Goal: Task Accomplishment & Management: Use online tool/utility

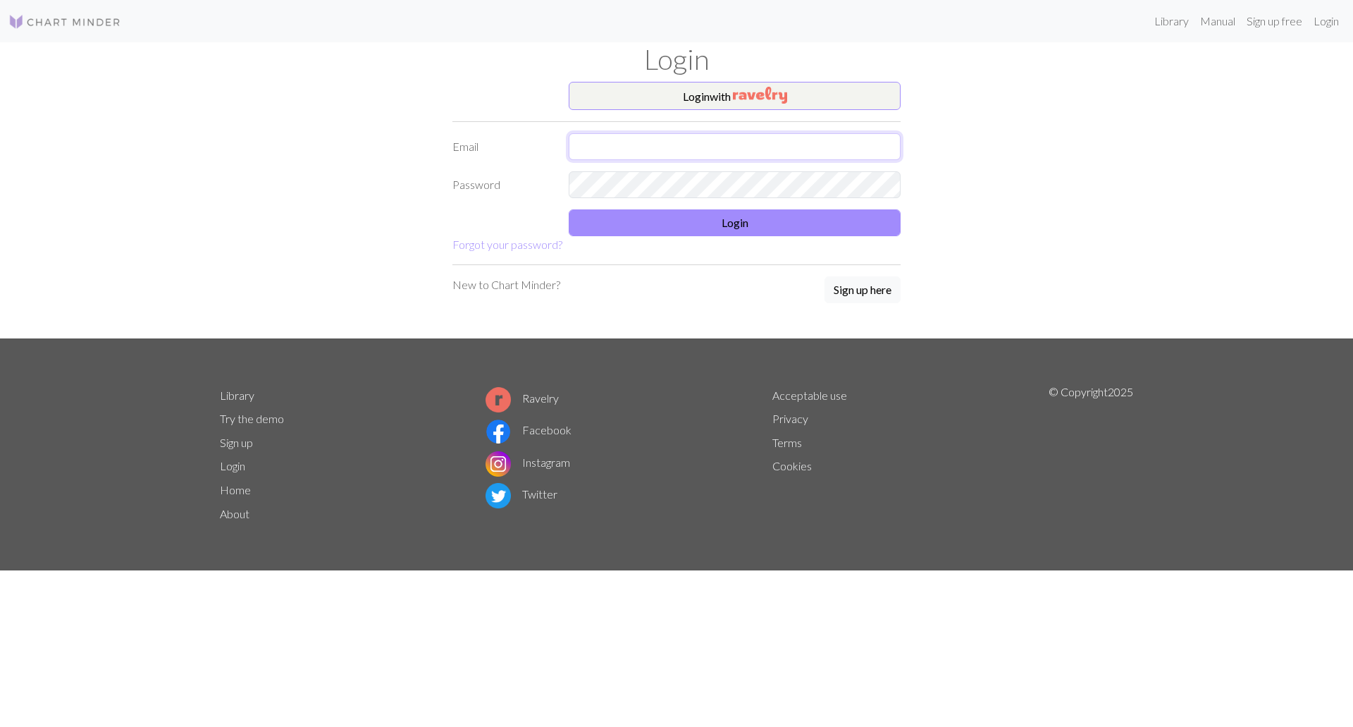
click at [759, 144] on input "text" at bounding box center [735, 146] width 332 height 27
type input "[EMAIL_ADDRESS][DOMAIN_NAME]"
click at [676, 228] on button "Login" at bounding box center [735, 222] width 332 height 27
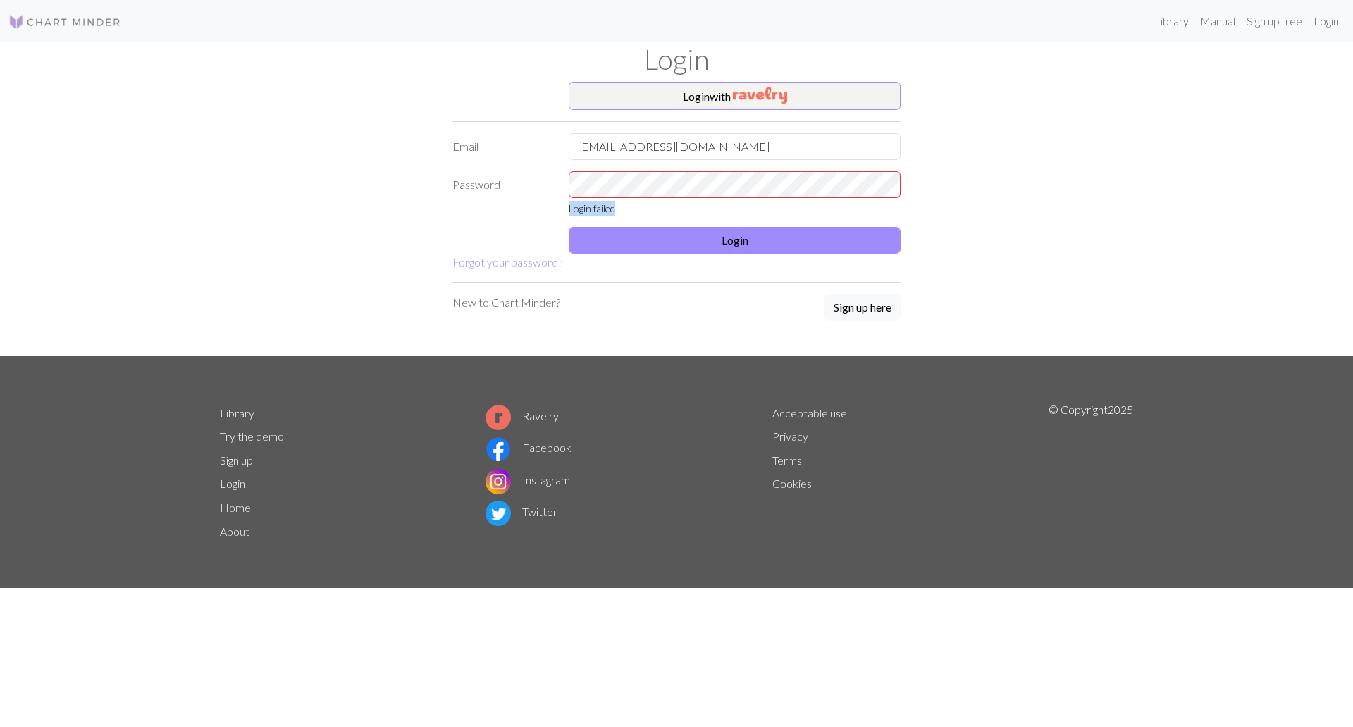
click at [669, 197] on div "Login failed" at bounding box center [734, 193] width 349 height 44
drag, startPoint x: 674, startPoint y: 198, endPoint x: 383, endPoint y: 167, distance: 292.7
click at [383, 167] on div "Login with Email [EMAIL_ADDRESS][DOMAIN_NAME] Password Login failed Login Forgo…" at bounding box center [676, 219] width 930 height 274
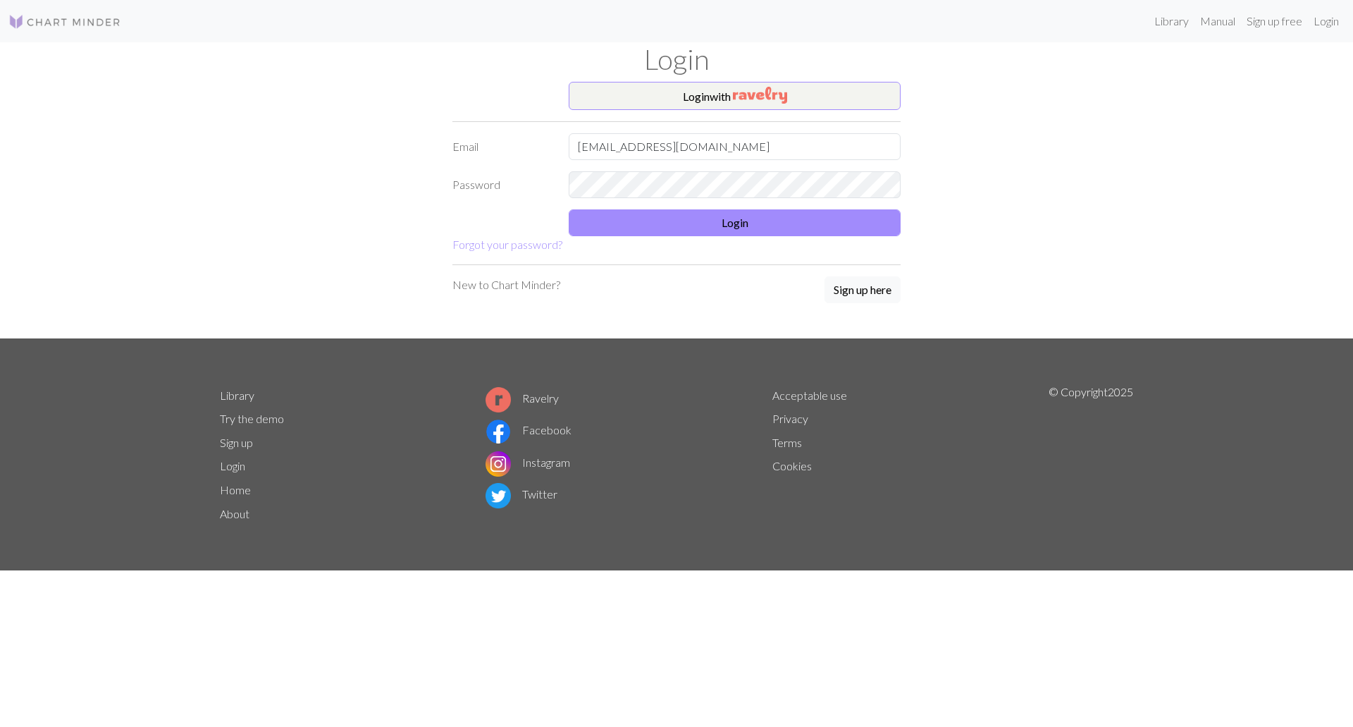
click at [790, 239] on form "Login with Email [EMAIL_ADDRESS][DOMAIN_NAME] Password Login Forgot your passwo…" at bounding box center [676, 167] width 448 height 171
click at [785, 230] on button "Login" at bounding box center [735, 222] width 332 height 27
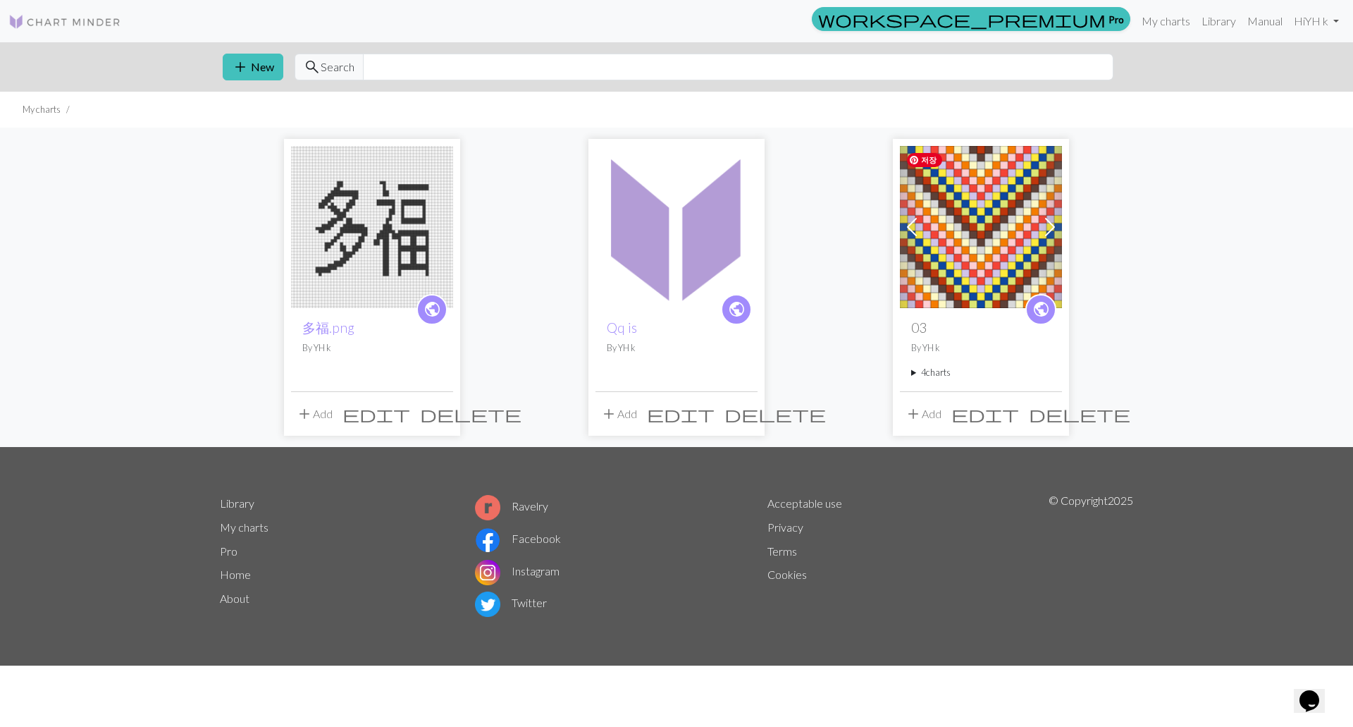
click at [980, 206] on img at bounding box center [981, 227] width 162 height 162
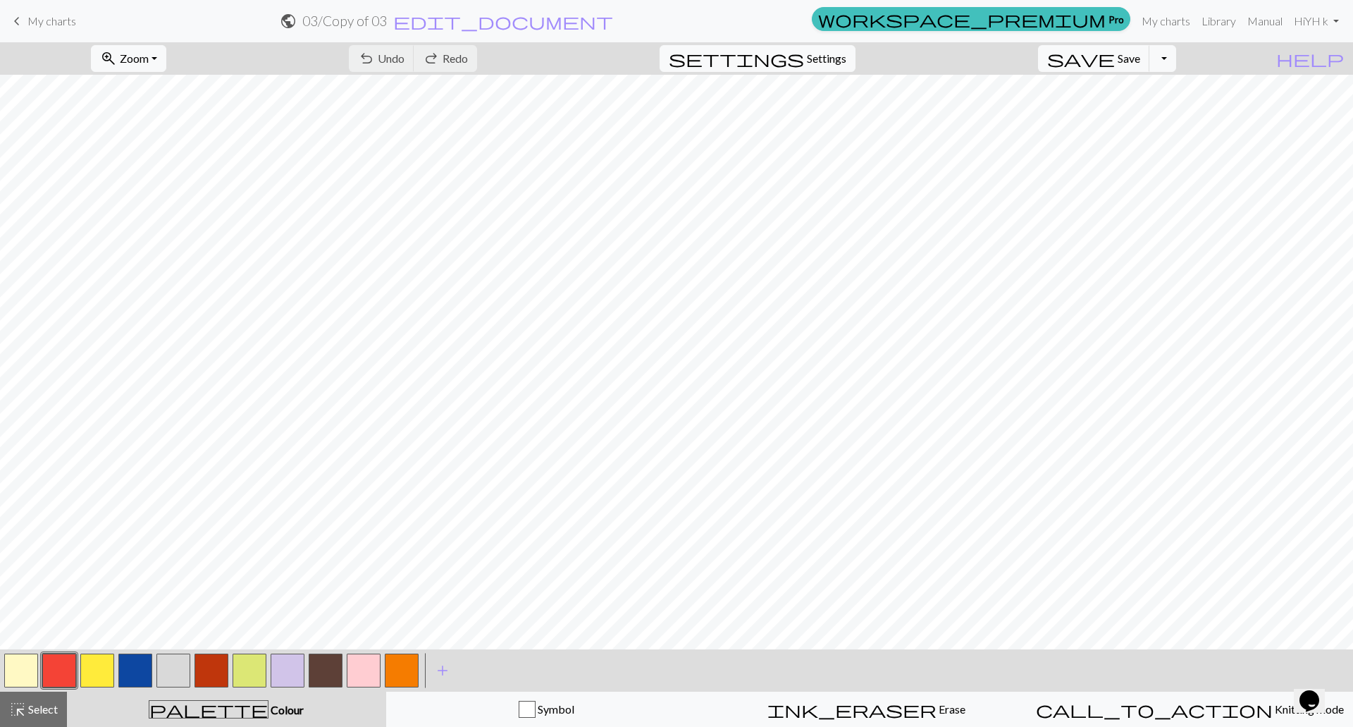
click at [16, 20] on span "keyboard_arrow_left" at bounding box center [16, 21] width 17 height 20
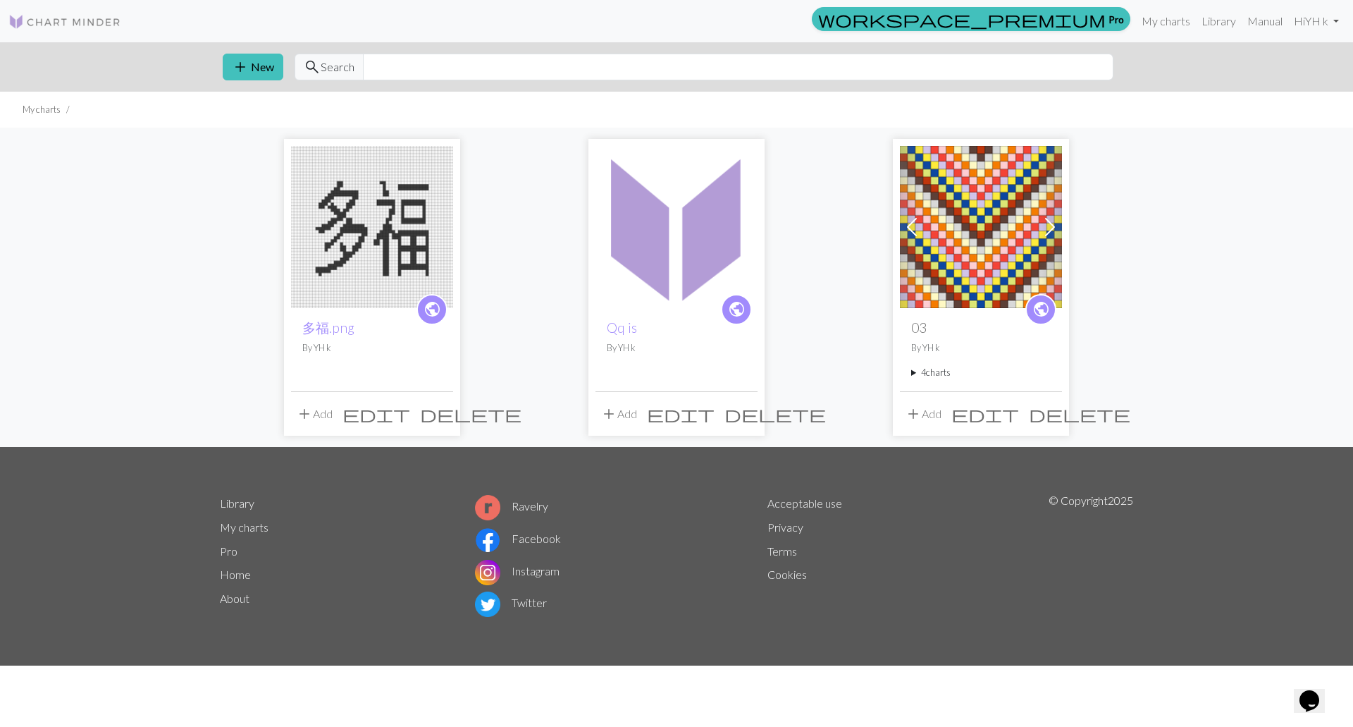
click at [944, 366] on summary "4 charts" at bounding box center [981, 372] width 140 height 13
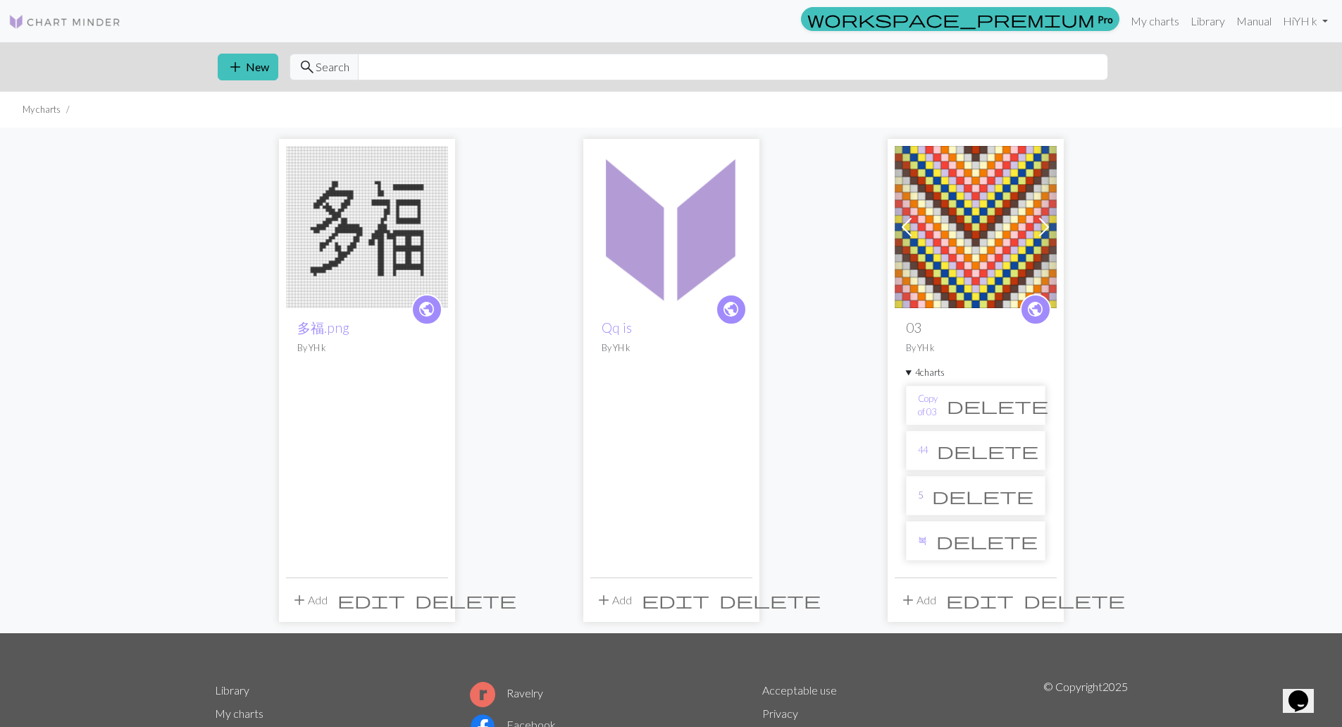
click at [920, 495] on link "5" at bounding box center [920, 494] width 5 height 13
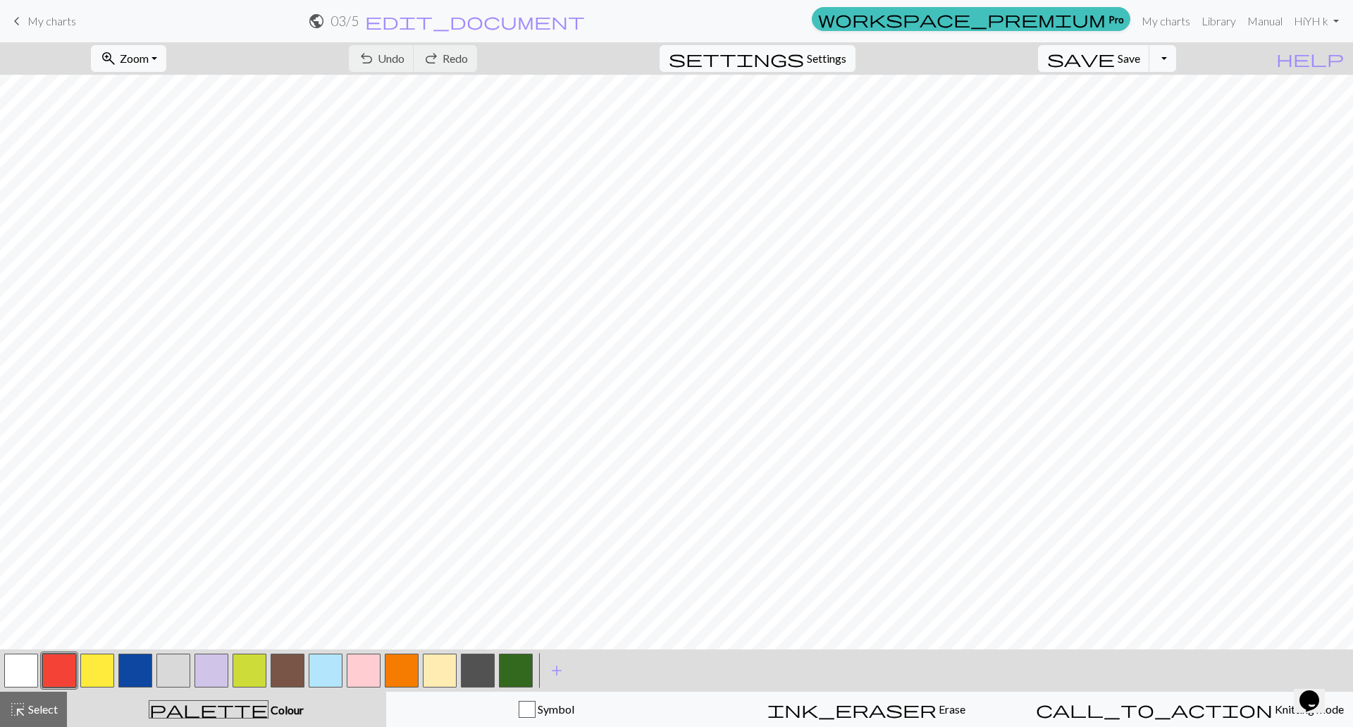
click at [17, 20] on span "keyboard_arrow_left" at bounding box center [16, 21] width 17 height 20
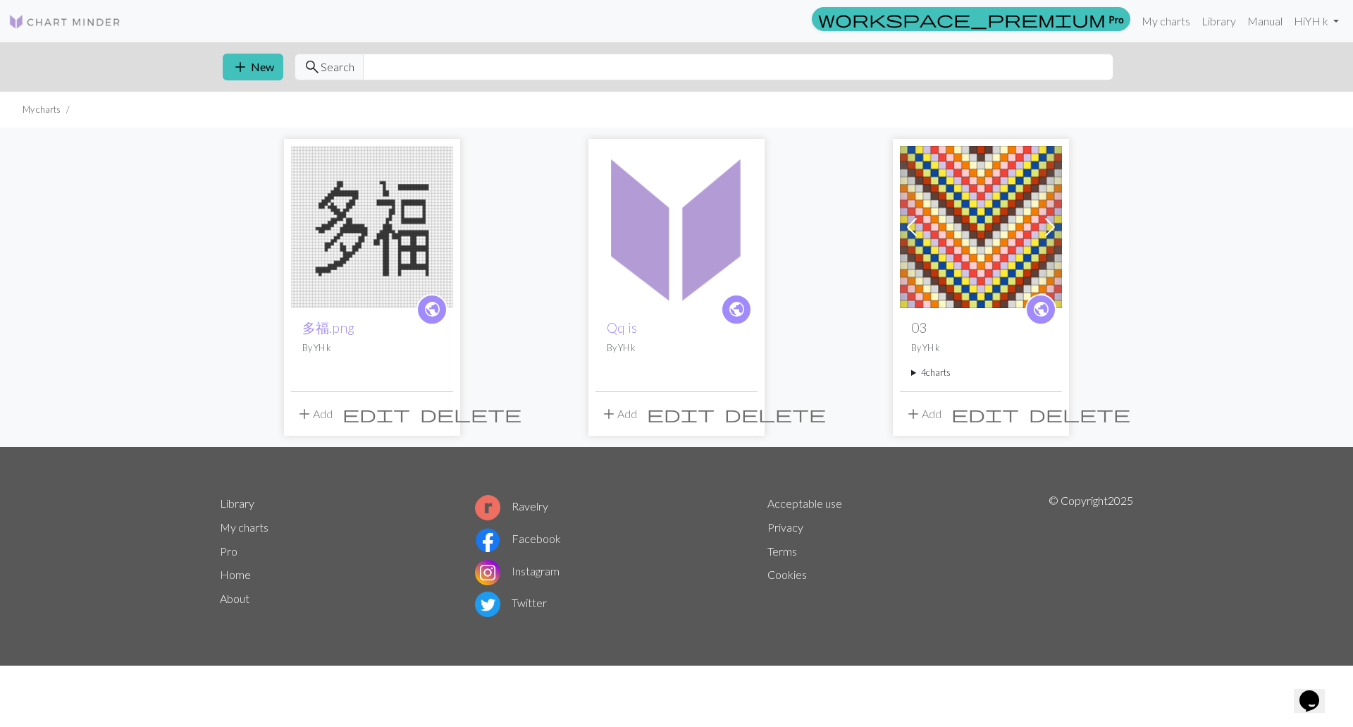
click at [932, 373] on summary "4 charts" at bounding box center [981, 372] width 140 height 13
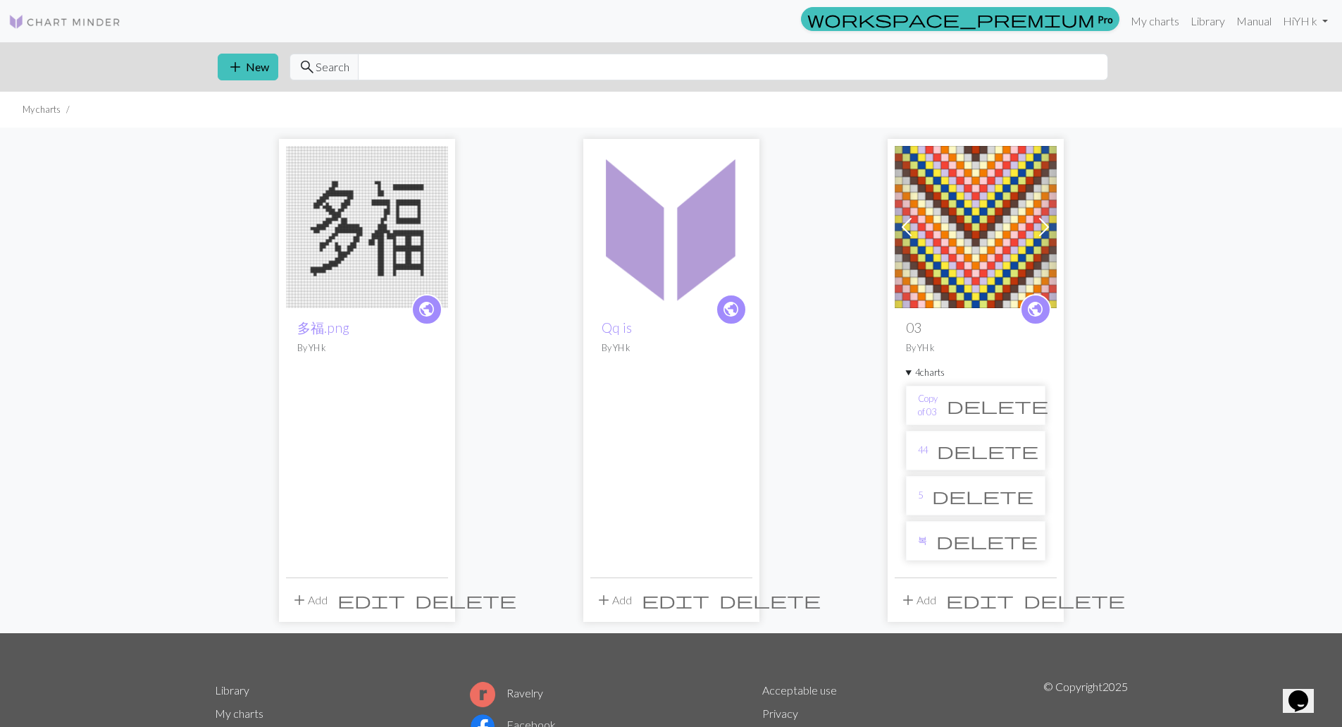
click at [929, 447] on li "44 delete" at bounding box center [976, 450] width 140 height 39
click at [923, 447] on link "44" at bounding box center [923, 449] width 10 height 13
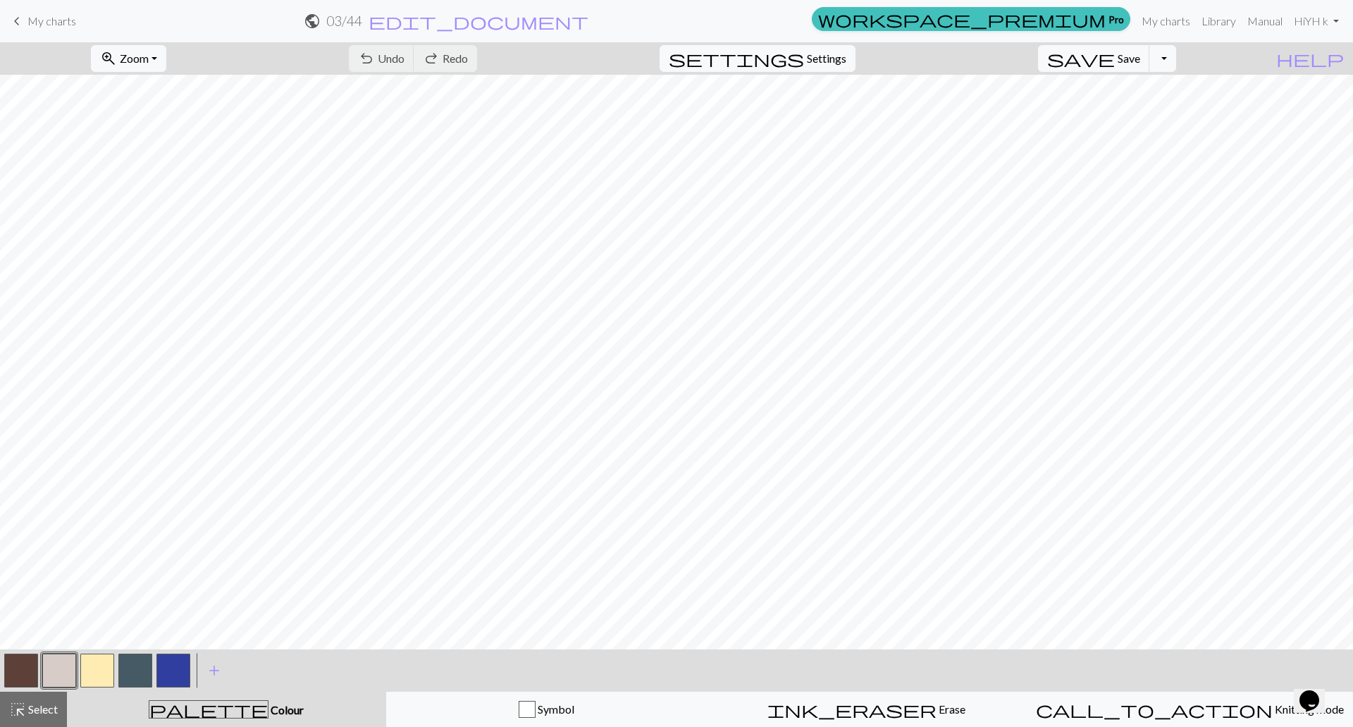
click at [20, 17] on span "keyboard_arrow_left" at bounding box center [16, 21] width 17 height 20
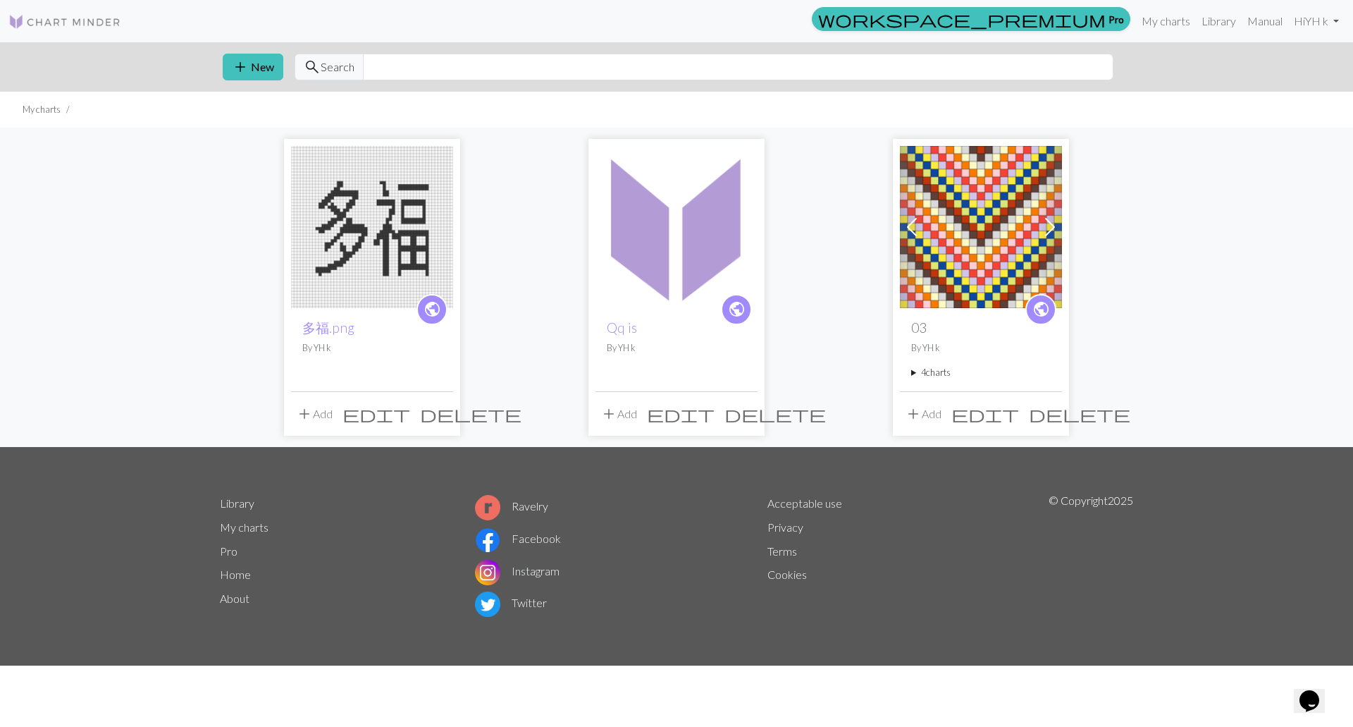
click at [916, 369] on summary "4 charts" at bounding box center [981, 372] width 140 height 13
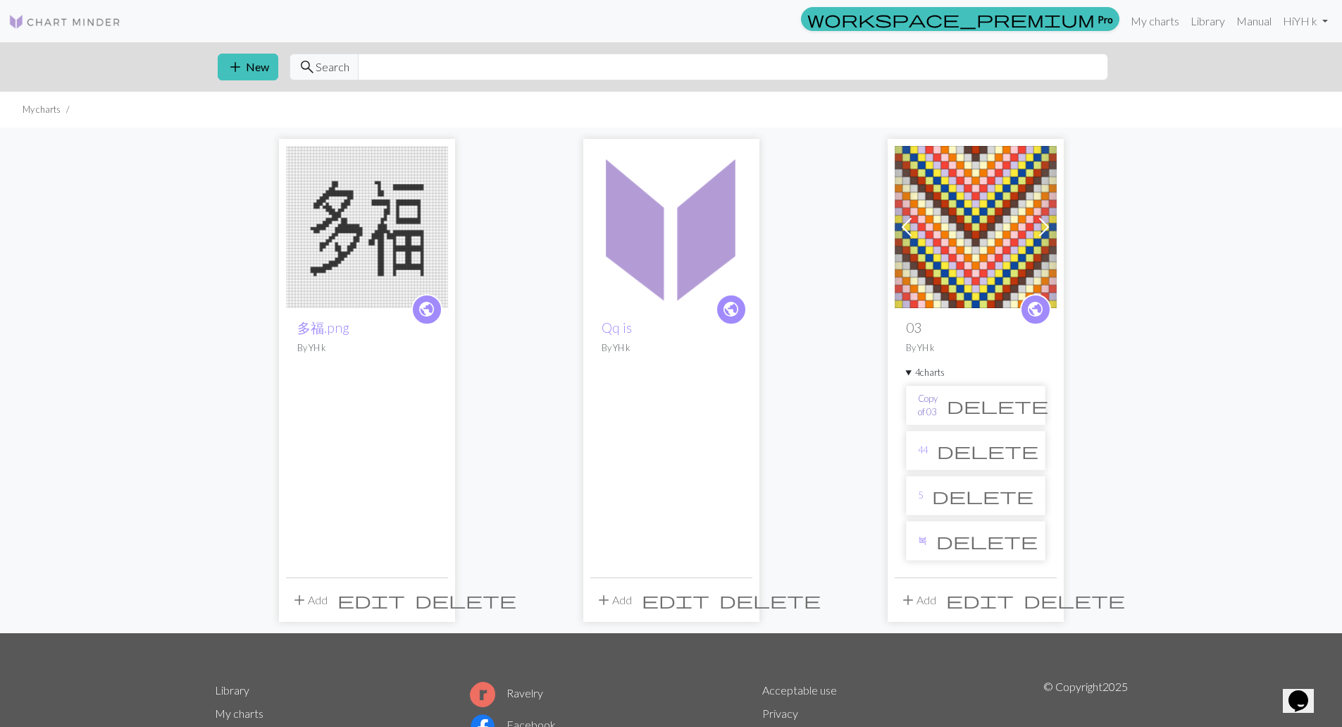
click at [935, 412] on link "Copy of 03" at bounding box center [928, 405] width 20 height 27
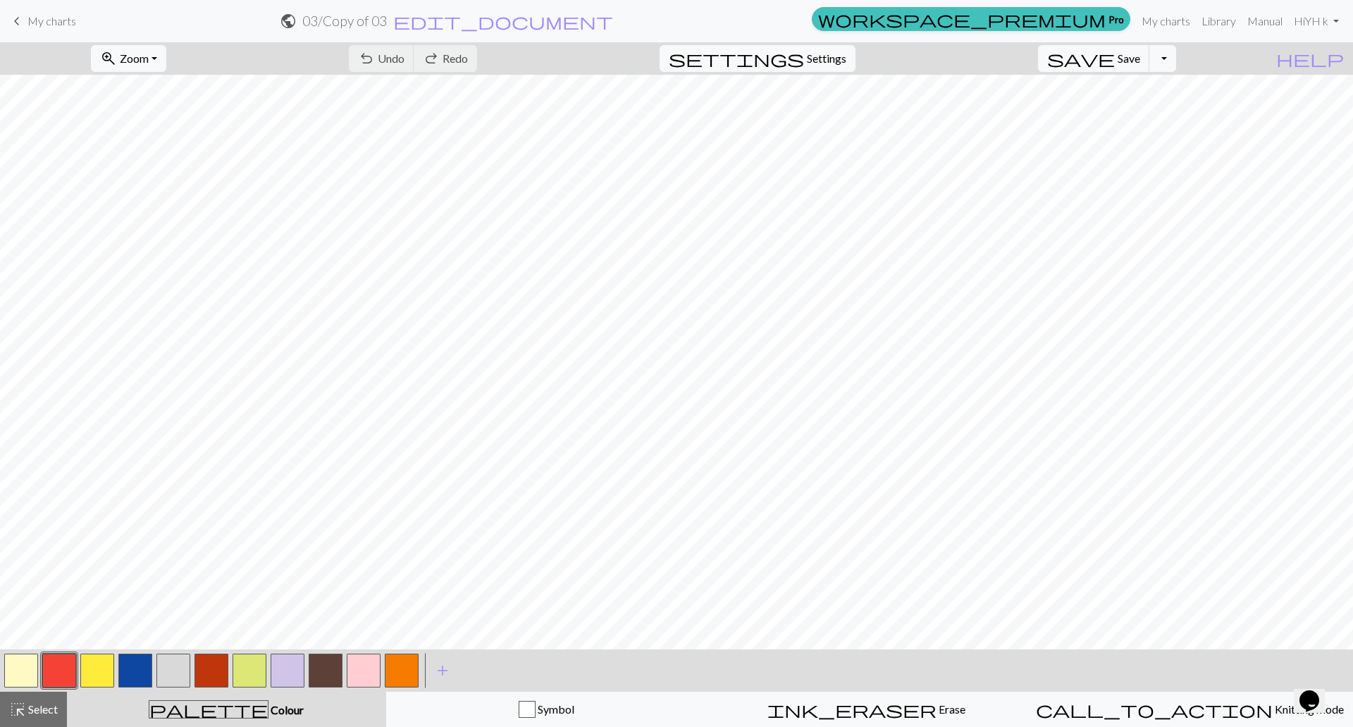
click at [11, 30] on span "keyboard_arrow_left" at bounding box center [16, 21] width 17 height 20
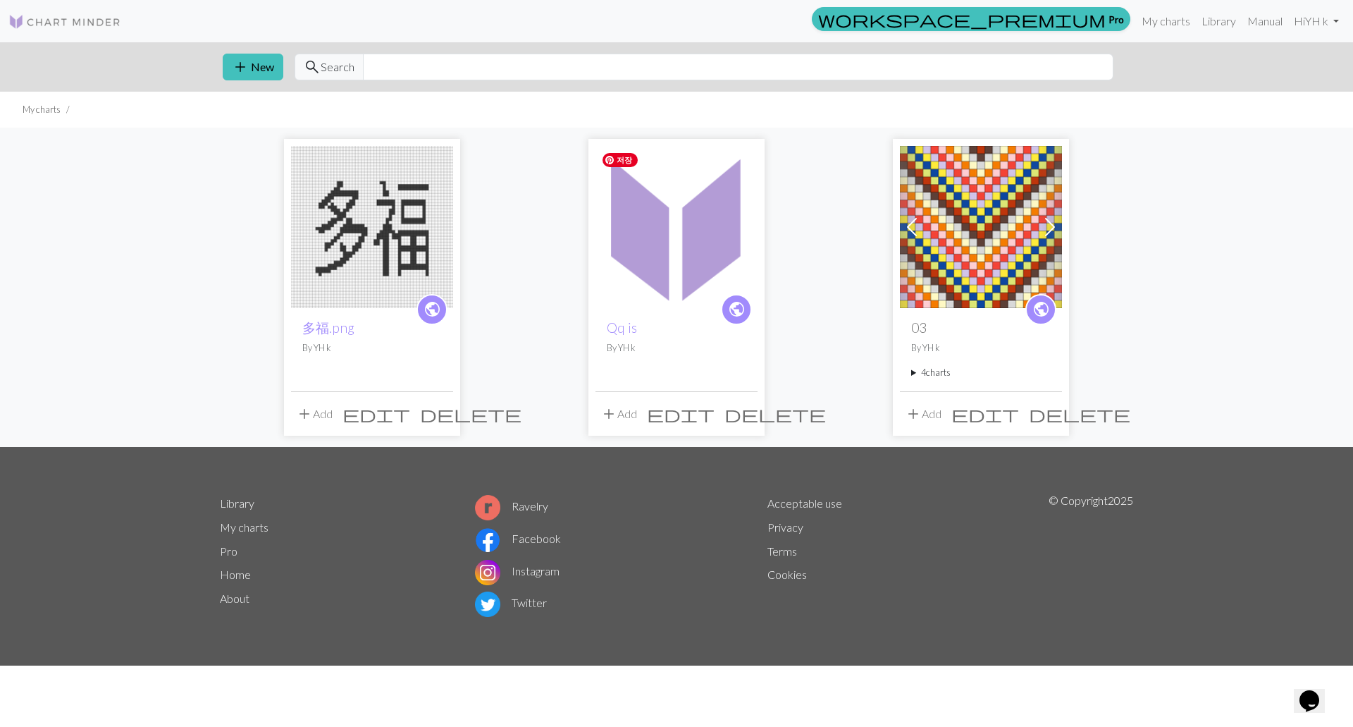
click at [639, 259] on img at bounding box center [676, 227] width 162 height 162
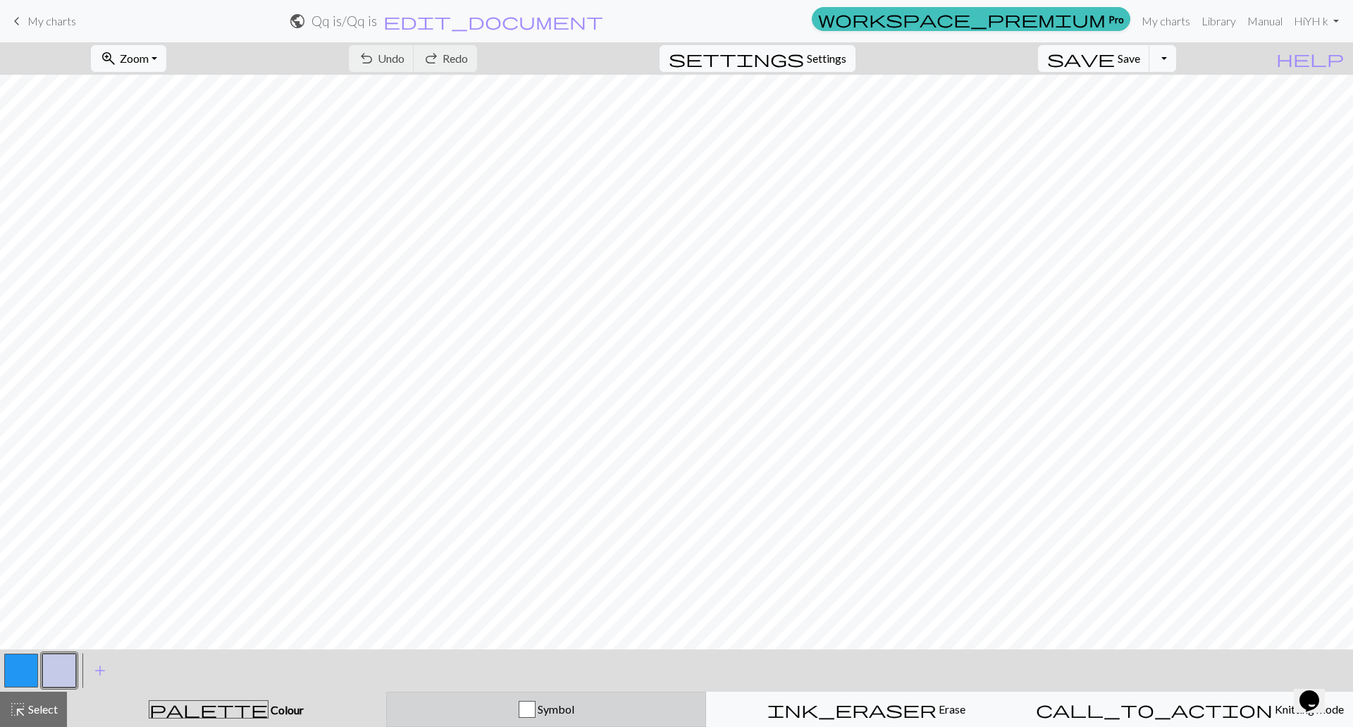
click at [569, 715] on span "Symbol" at bounding box center [555, 708] width 39 height 13
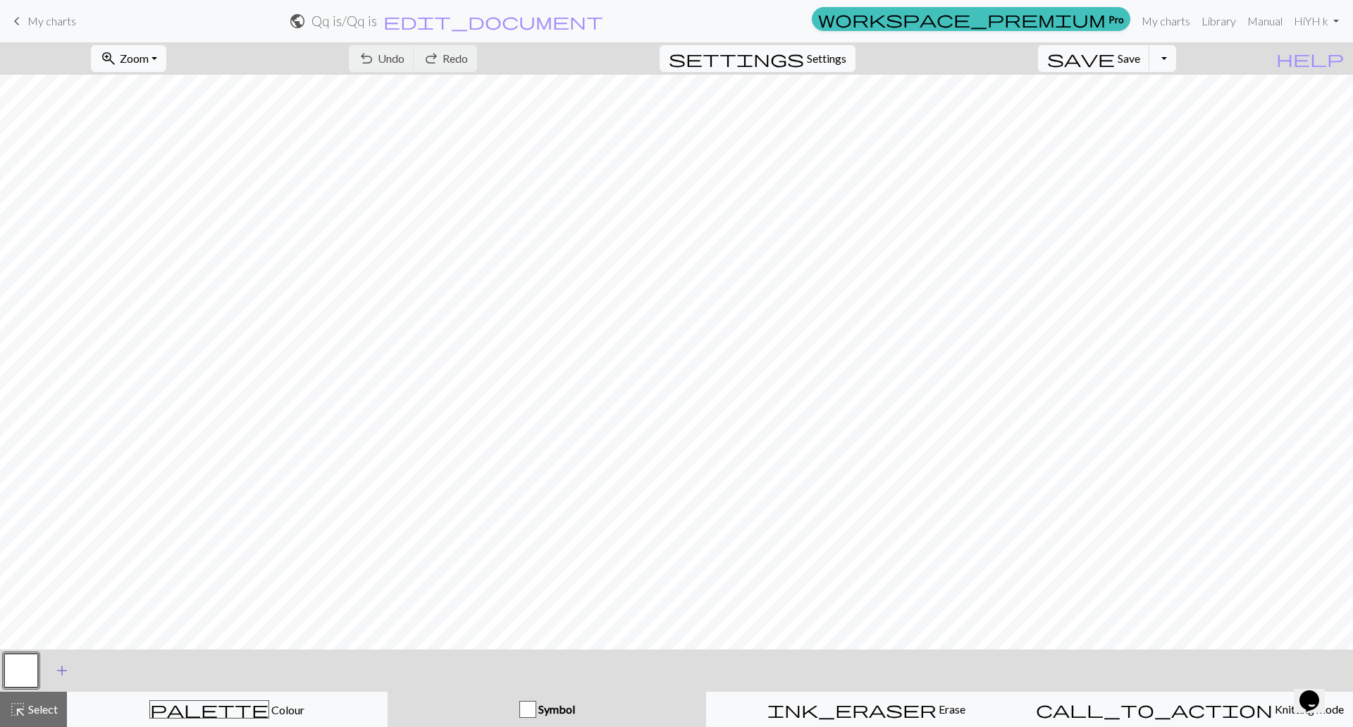
click at [47, 669] on button "add Add a symbol" at bounding box center [61, 670] width 35 height 35
click at [26, 669] on button "button" at bounding box center [21, 670] width 34 height 34
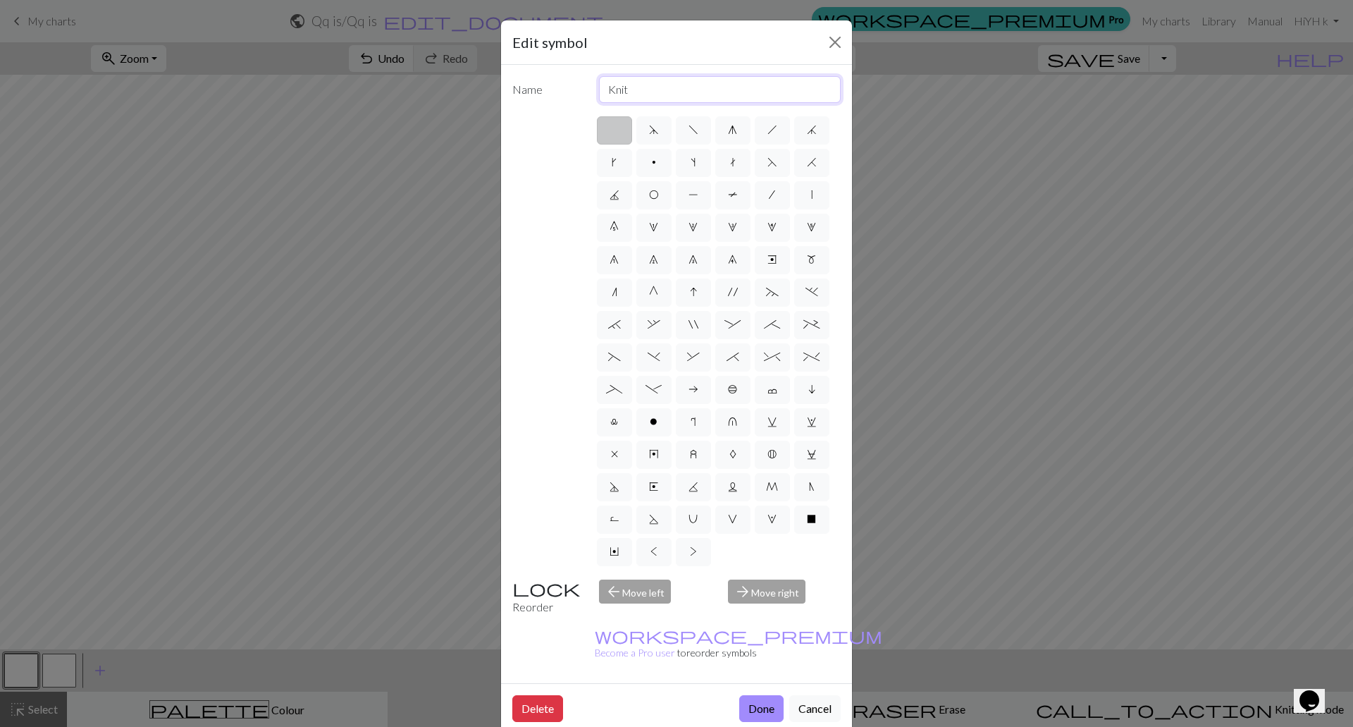
click at [721, 91] on input "Knit" at bounding box center [720, 89] width 242 height 27
click at [763, 596] on div "arrow_forward Move right" at bounding box center [784, 597] width 130 height 36
drag, startPoint x: 776, startPoint y: 595, endPoint x: 749, endPoint y: 588, distance: 27.5
click at [776, 595] on div "arrow_forward Move right" at bounding box center [784, 597] width 130 height 36
click at [631, 581] on div "arrow_back Move left" at bounding box center [656, 597] width 130 height 36
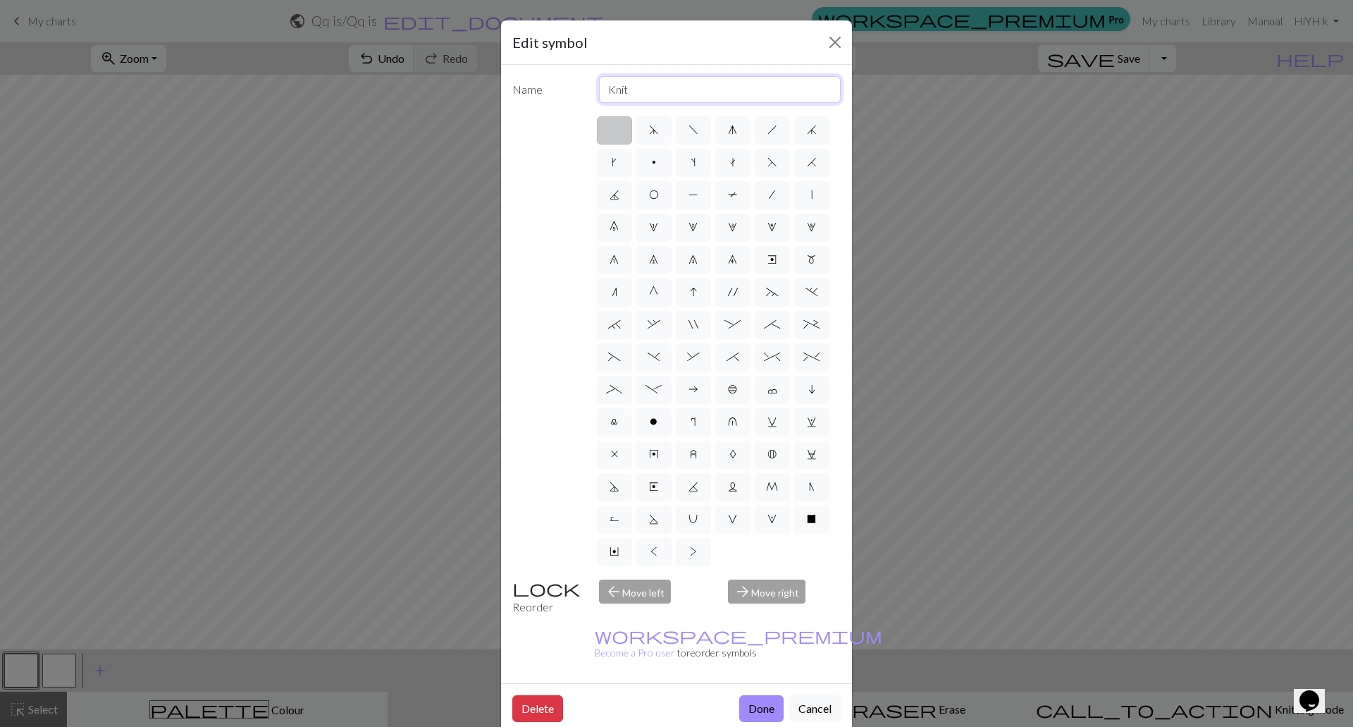
click at [735, 94] on input "Knit" at bounding box center [720, 89] width 242 height 27
click at [817, 695] on button "Cancel" at bounding box center [814, 708] width 51 height 27
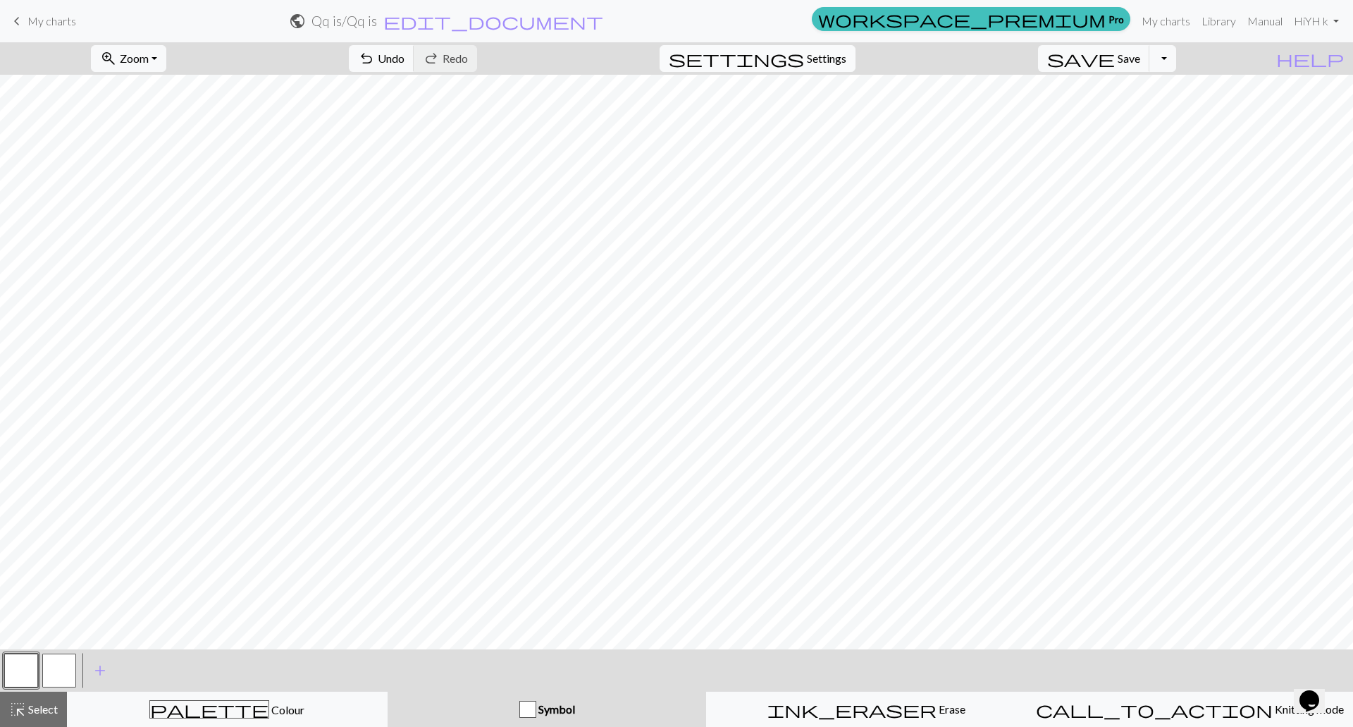
click at [846, 52] on span "Settings" at bounding box center [826, 58] width 39 height 17
select select "fingering"
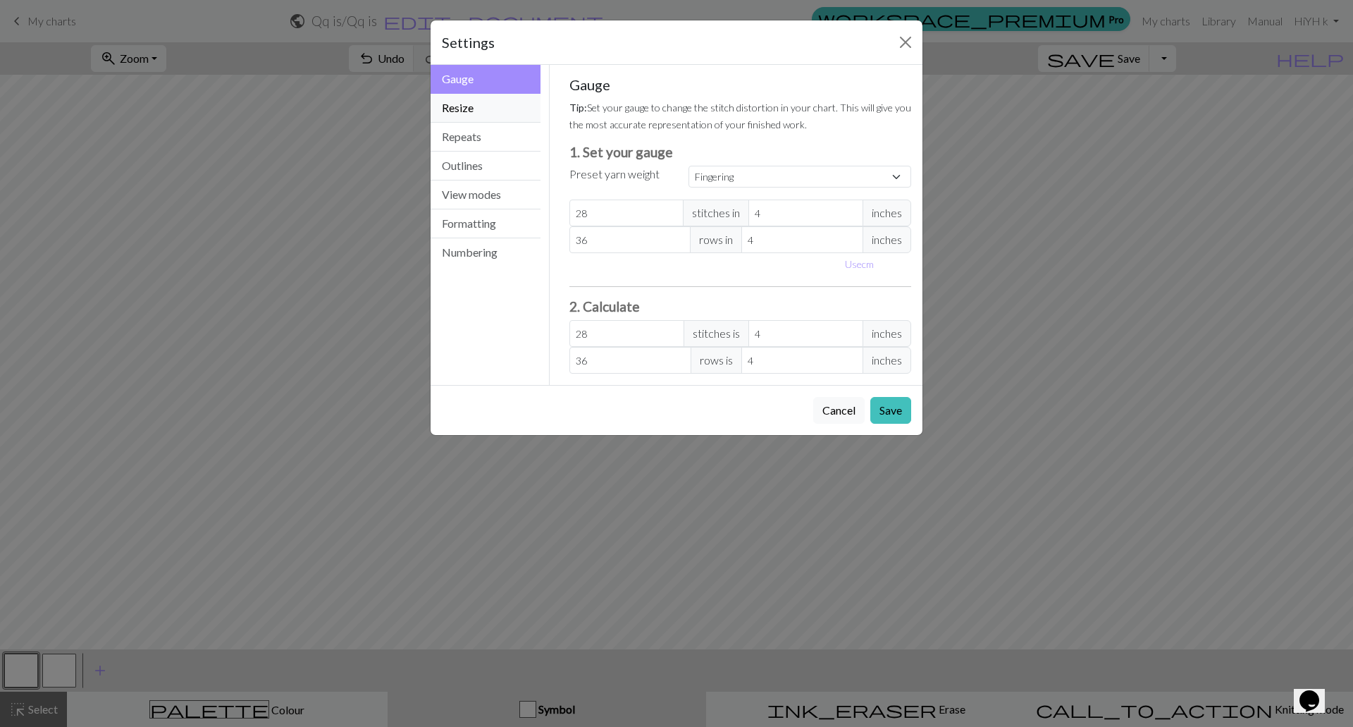
click at [480, 111] on button "Resize" at bounding box center [486, 108] width 110 height 29
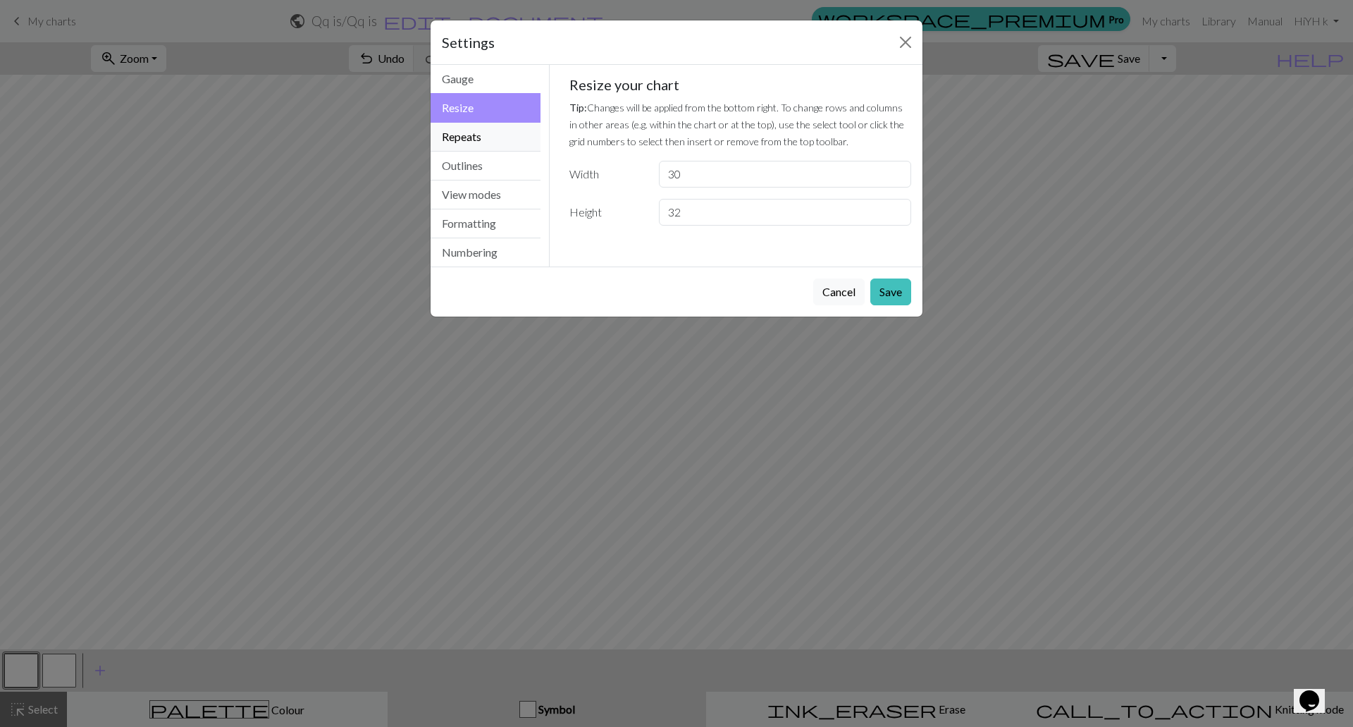
click at [483, 131] on button "Repeats" at bounding box center [486, 137] width 110 height 29
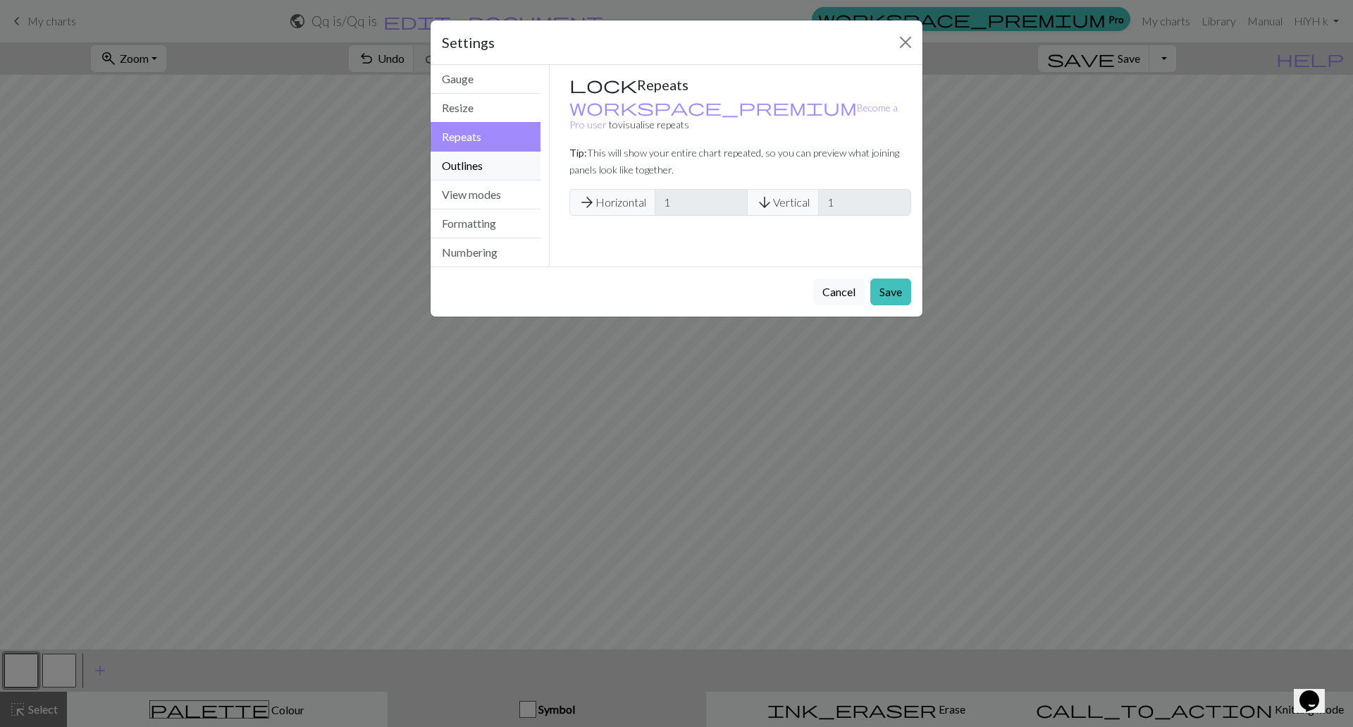
click at [483, 154] on button "Outlines" at bounding box center [486, 166] width 110 height 29
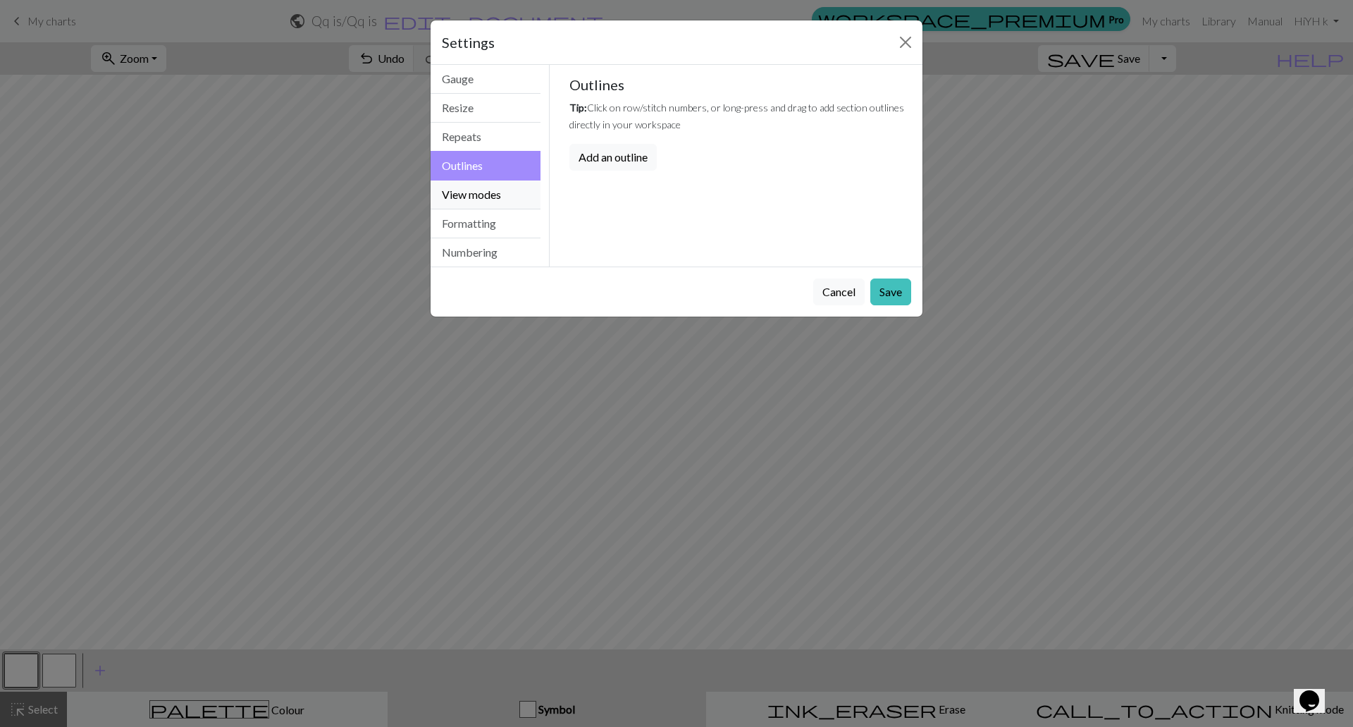
click at [486, 193] on button "View modes" at bounding box center [486, 194] width 110 height 29
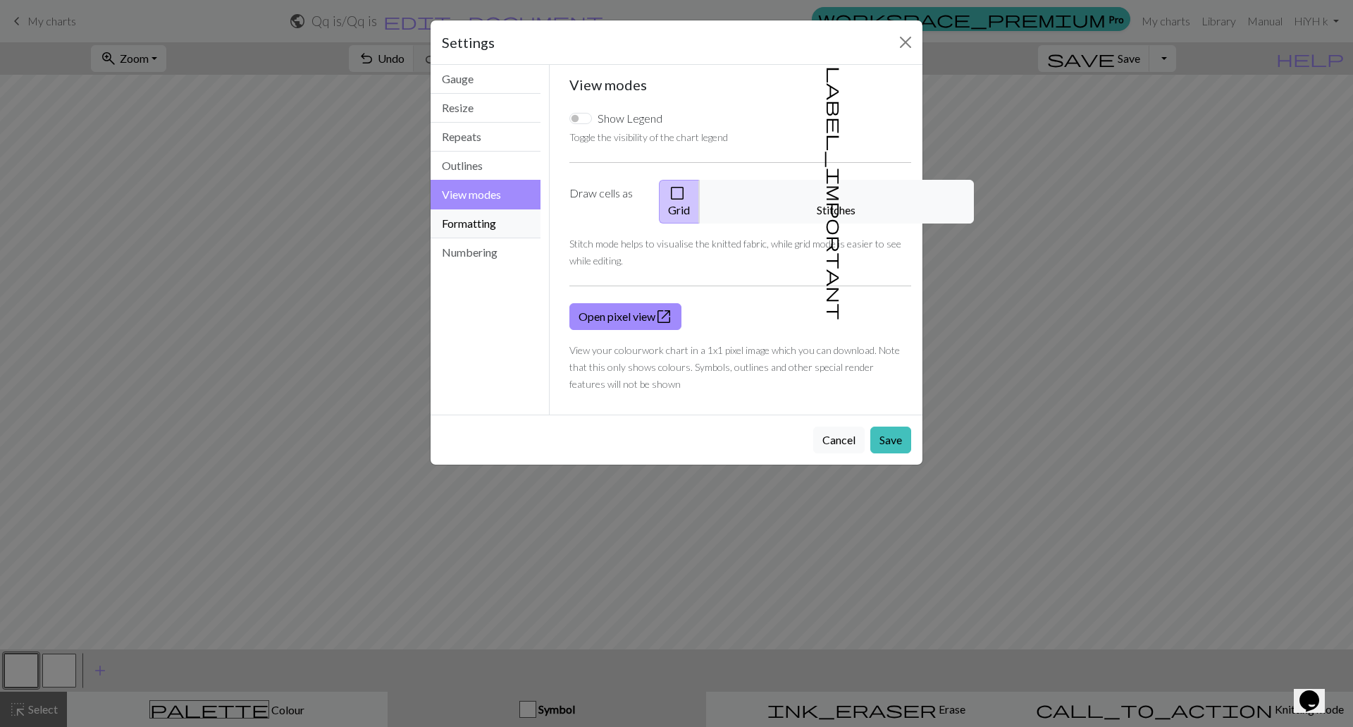
click at [490, 214] on button "Formatting" at bounding box center [486, 223] width 110 height 29
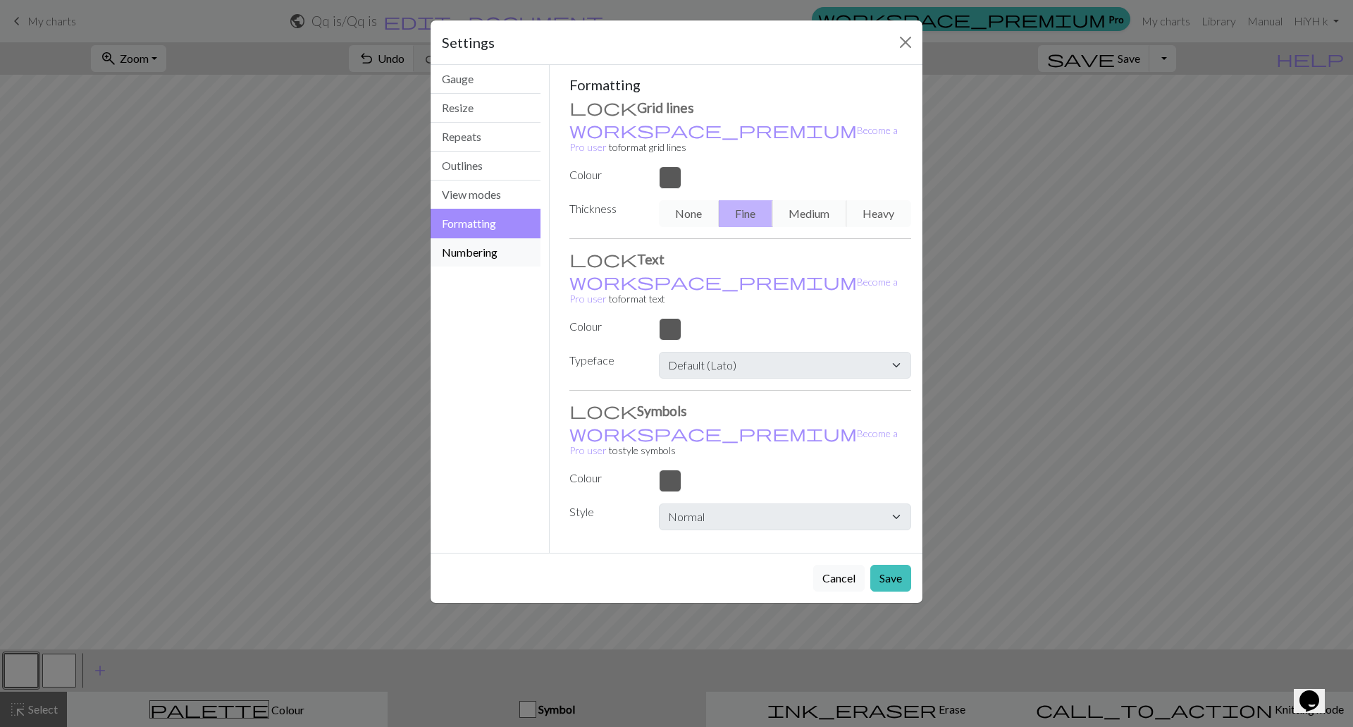
click at [498, 247] on button "Numbering" at bounding box center [486, 252] width 110 height 28
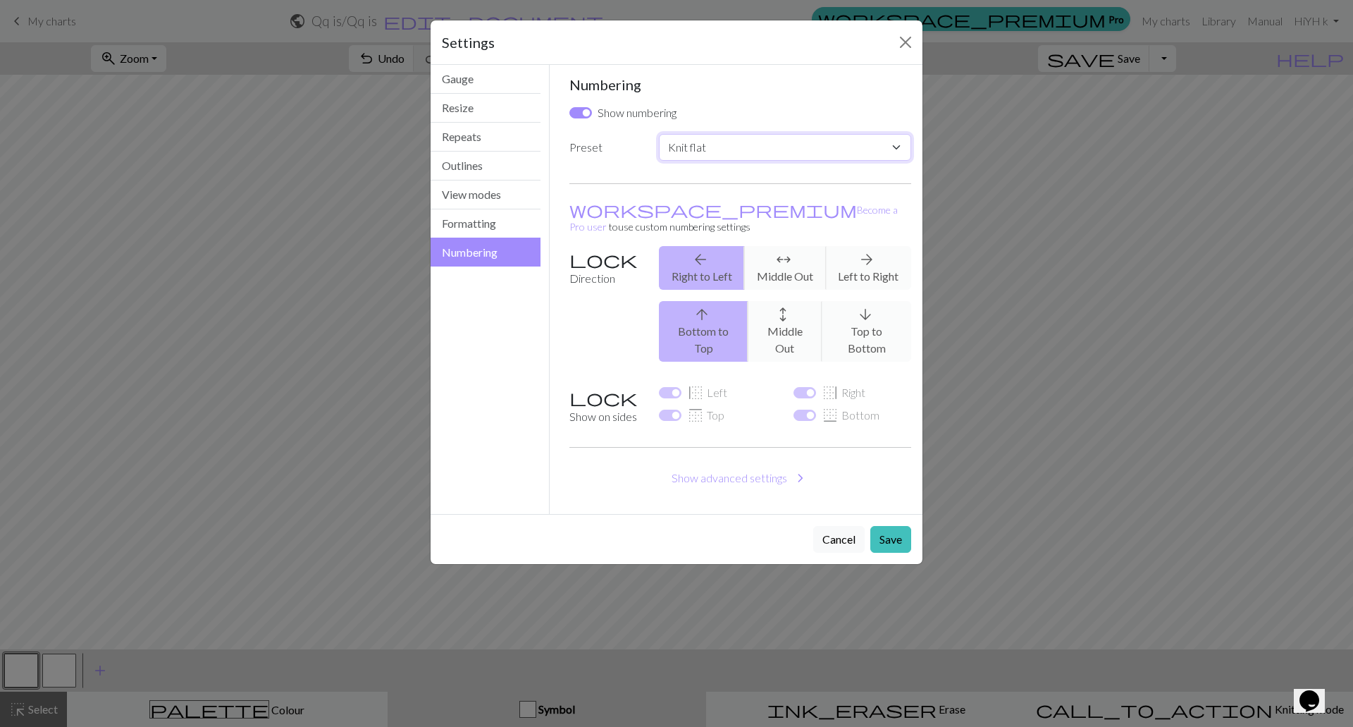
click at [702, 145] on select "Custom Knit flat Knit in the round Lace knitting Cross stitch" at bounding box center [785, 147] width 252 height 27
click at [500, 229] on button "Formatting" at bounding box center [486, 223] width 110 height 29
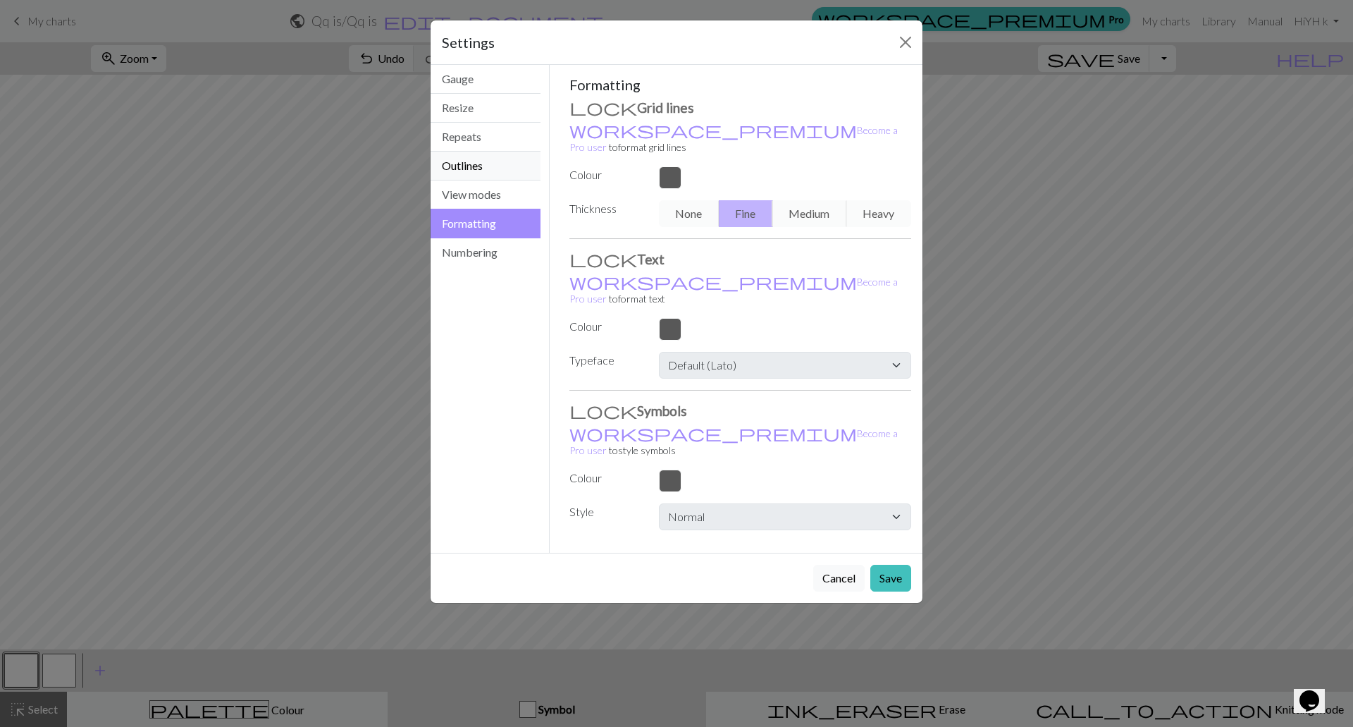
click at [465, 178] on button "Outlines" at bounding box center [486, 166] width 110 height 29
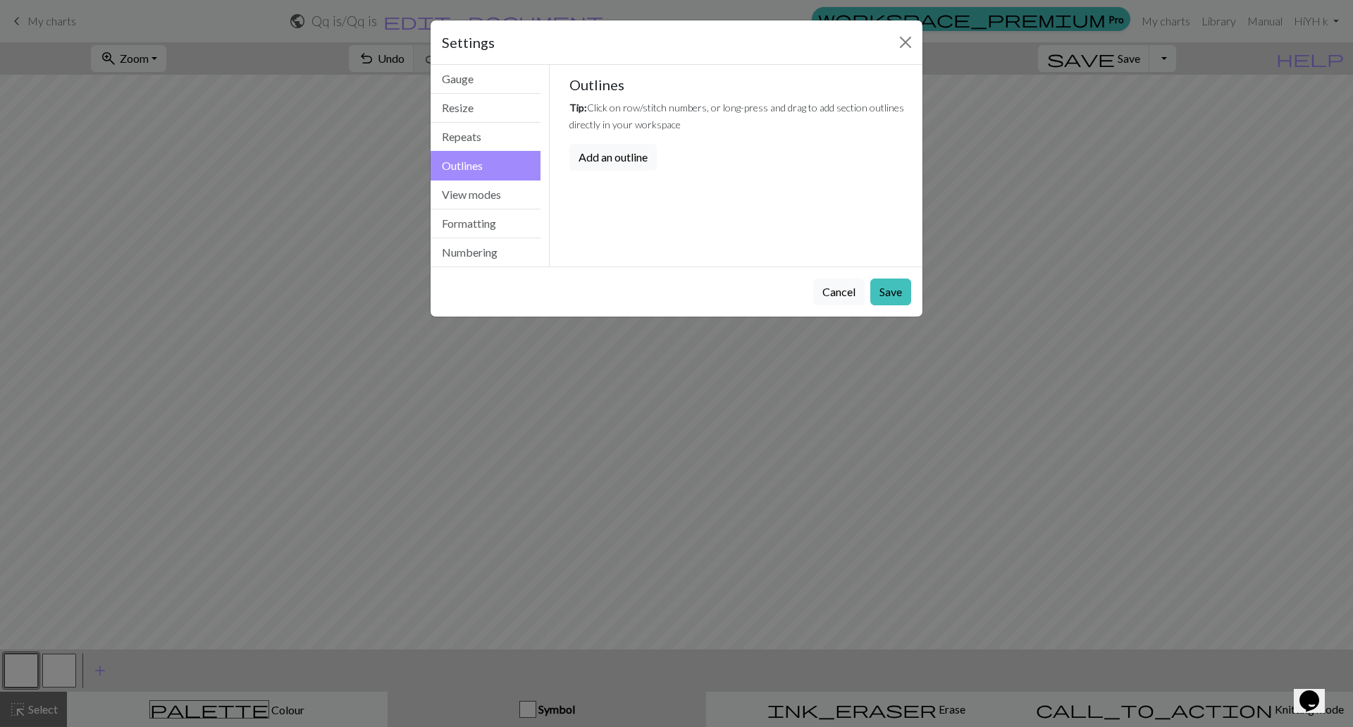
click at [471, 158] on button "Outlines" at bounding box center [486, 166] width 110 height 30
click at [466, 125] on button "Repeats" at bounding box center [486, 137] width 110 height 29
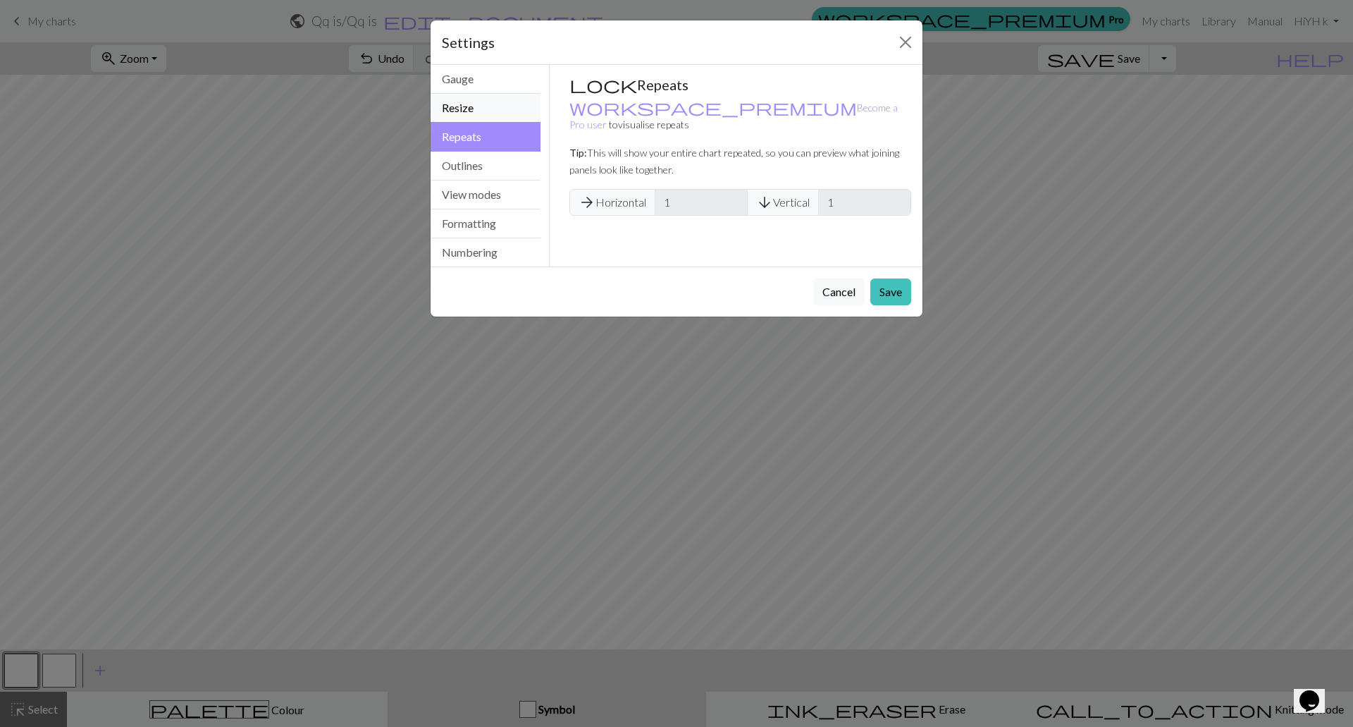
click at [474, 106] on button "Resize" at bounding box center [486, 108] width 110 height 29
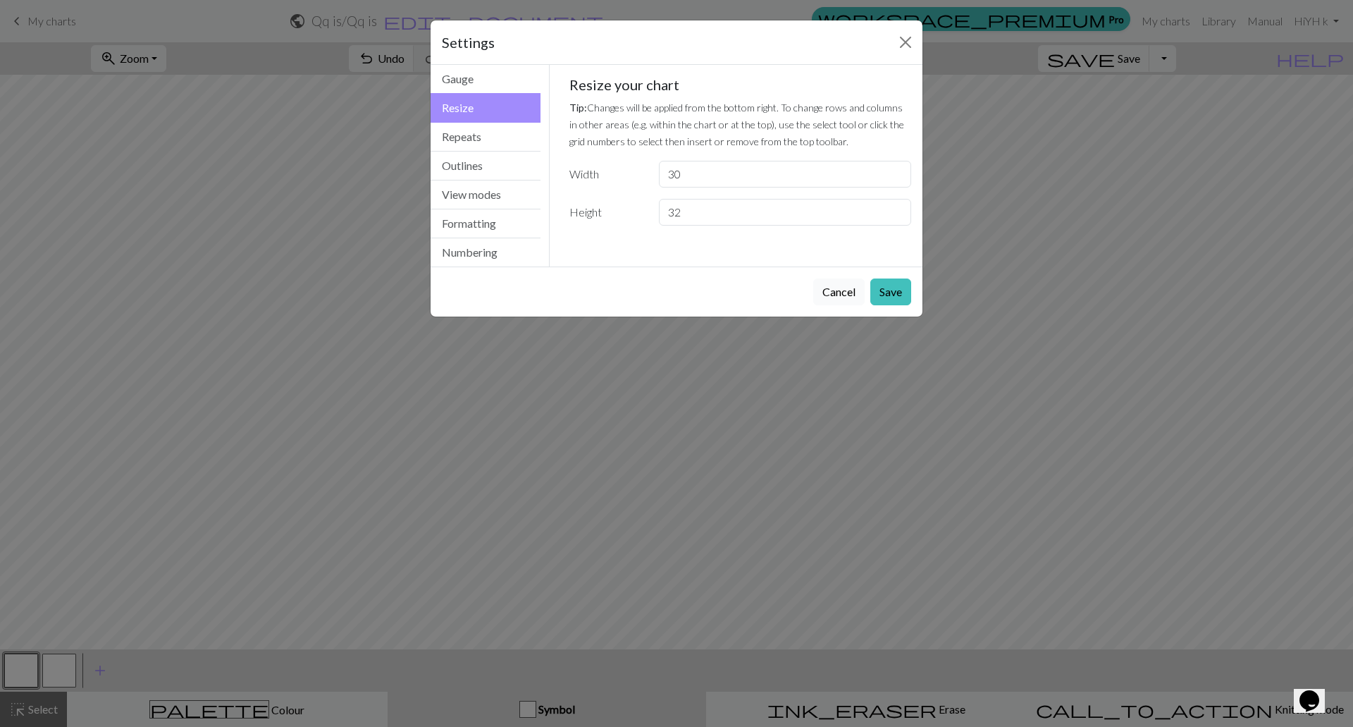
click at [829, 294] on button "Cancel" at bounding box center [838, 291] width 51 height 27
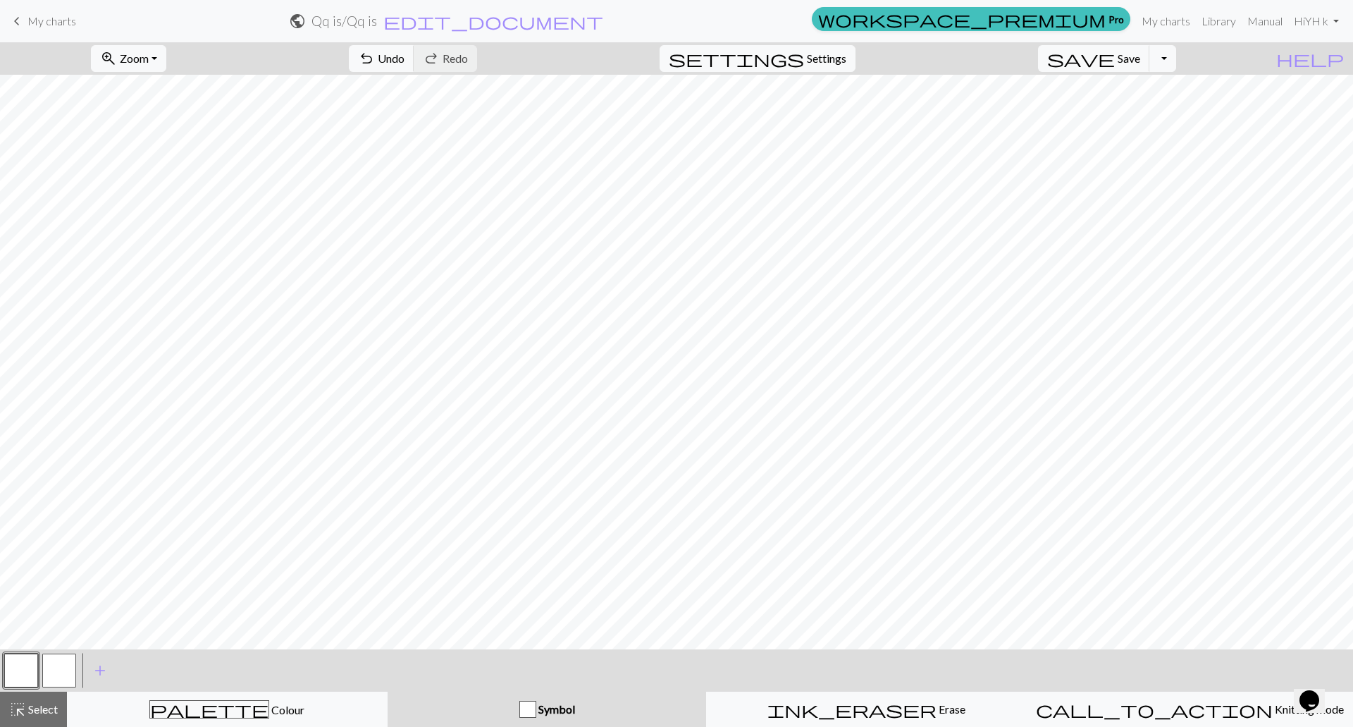
click at [20, 19] on span "keyboard_arrow_left" at bounding box center [16, 21] width 17 height 20
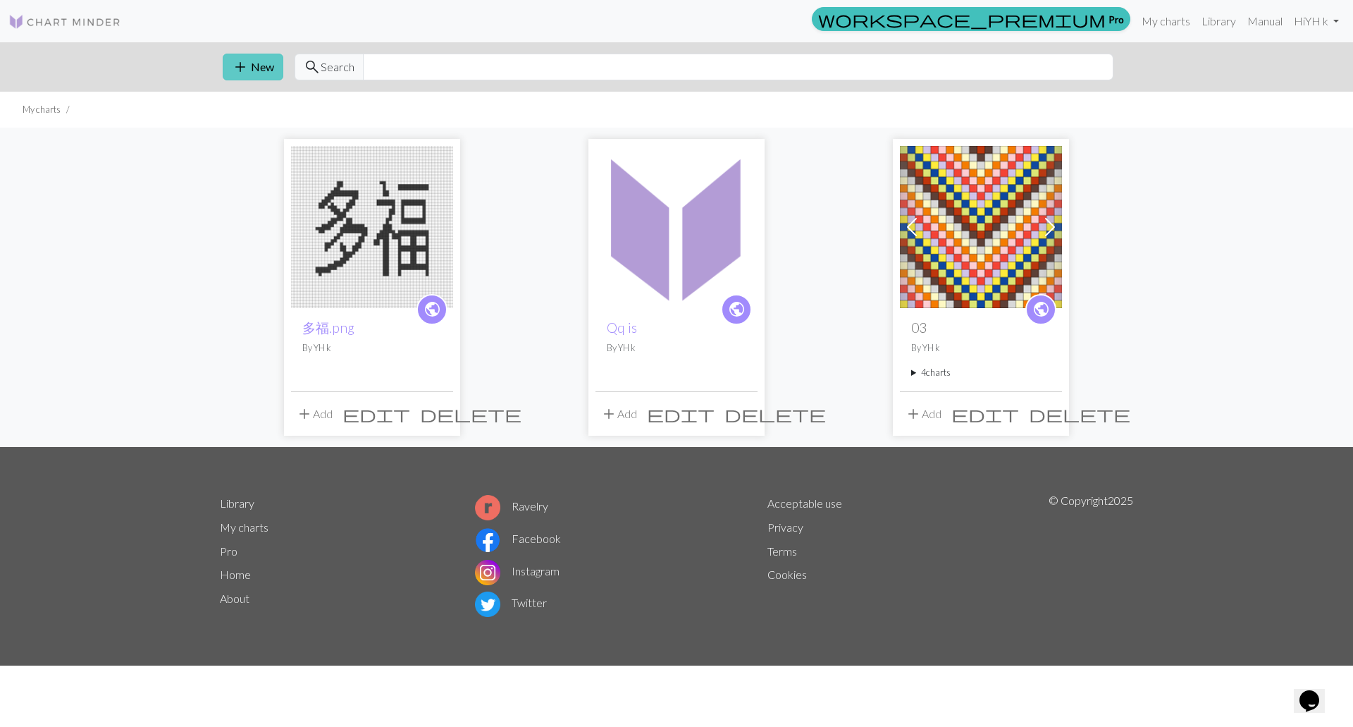
click at [249, 63] on button "add New" at bounding box center [253, 67] width 61 height 27
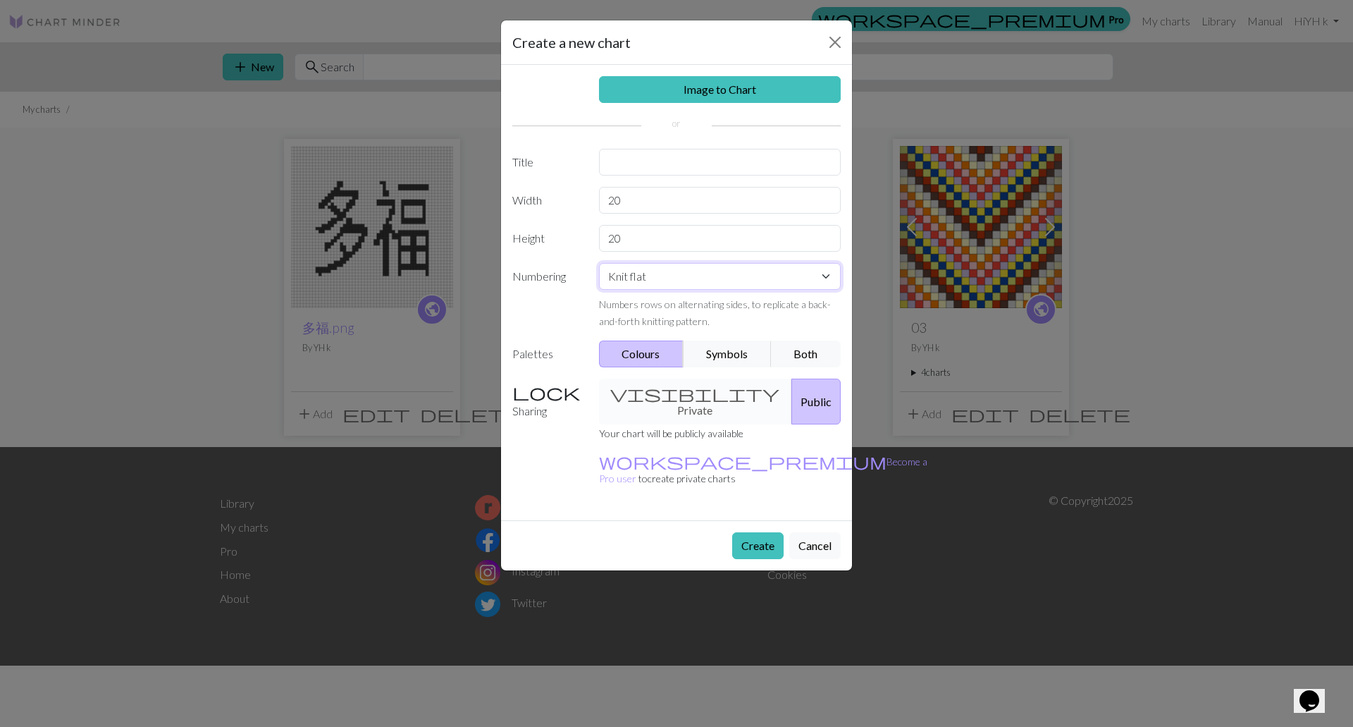
click at [658, 282] on select "Knit flat Knit in the round Lace knitting Cross stitch" at bounding box center [720, 276] width 242 height 27
click at [836, 37] on button "Close" at bounding box center [835, 42] width 23 height 23
